Goal: Navigation & Orientation: Find specific page/section

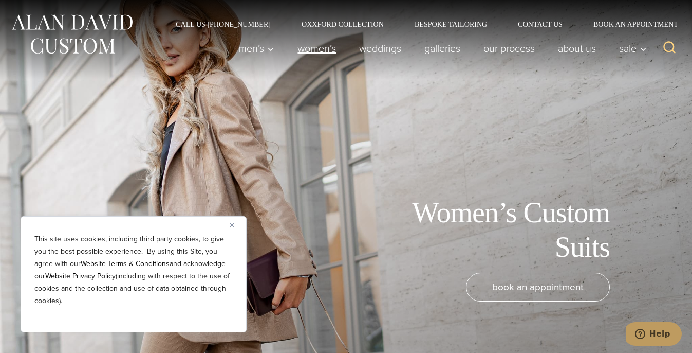
click at [317, 48] on link "Women’s" at bounding box center [317, 48] width 62 height 21
click at [232, 229] on button "Close" at bounding box center [236, 224] width 12 height 12
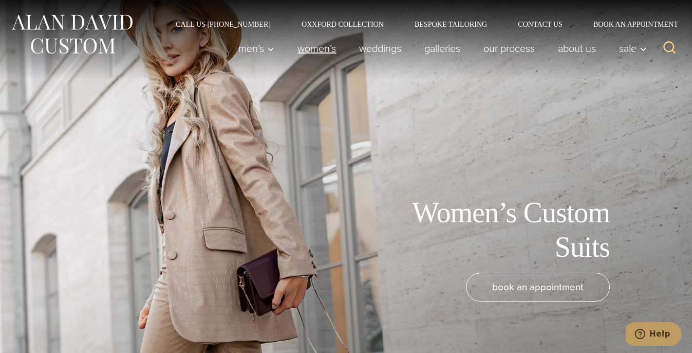
click at [315, 48] on link "Women’s" at bounding box center [317, 48] width 62 height 21
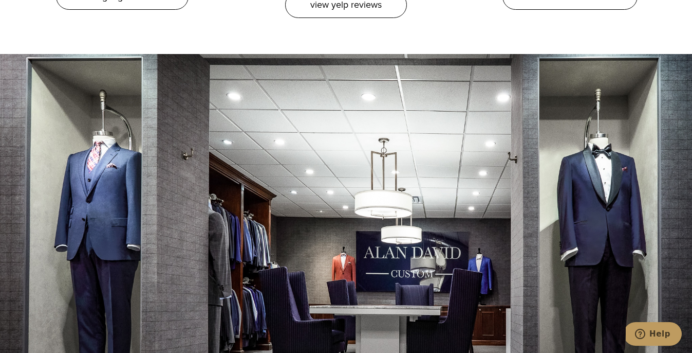
scroll to position [5312, 0]
